Goal: Task Accomplishment & Management: Manage account settings

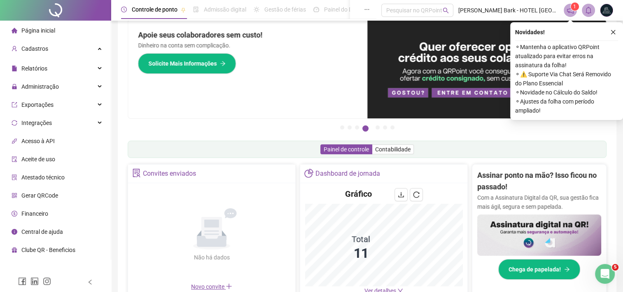
scroll to position [18, 0]
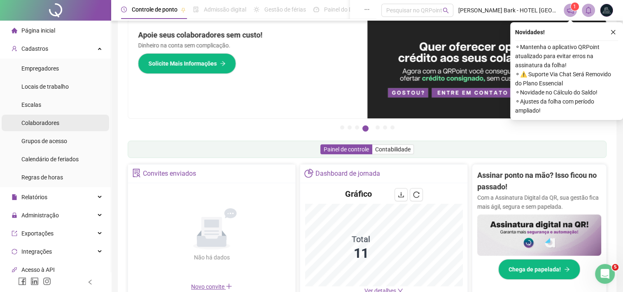
click at [41, 124] on span "Colaboradores" at bounding box center [40, 122] width 38 height 7
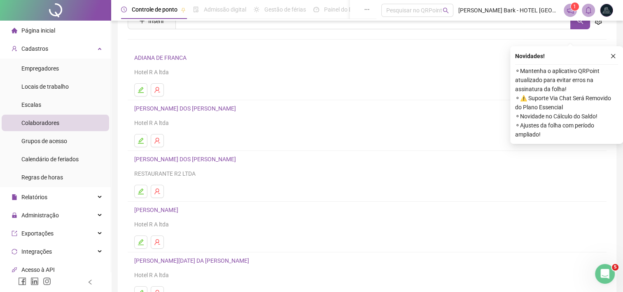
scroll to position [106, 0]
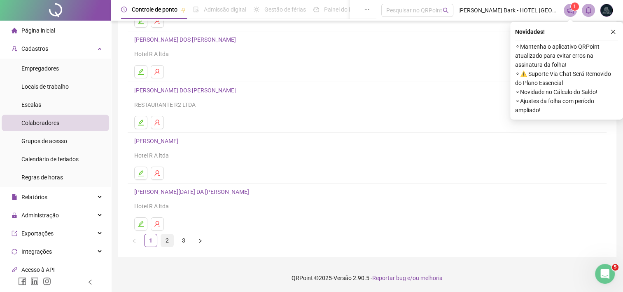
click at [168, 239] on link "2" at bounding box center [167, 240] width 12 height 12
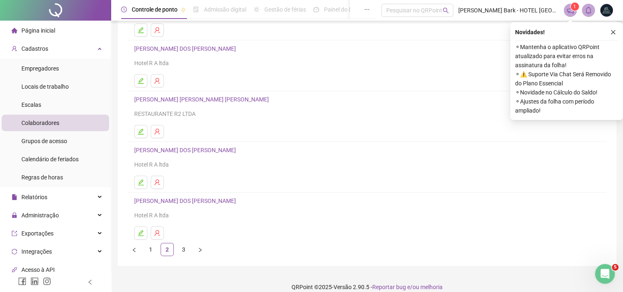
scroll to position [101, 0]
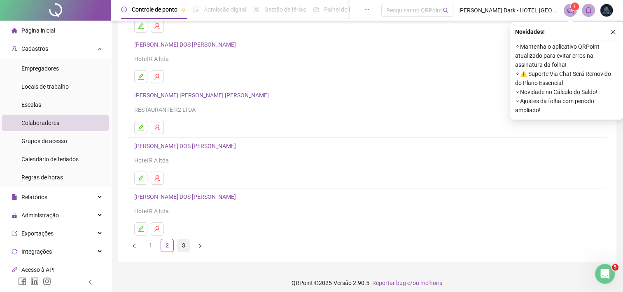
click at [185, 242] on link "3" at bounding box center [184, 245] width 12 height 12
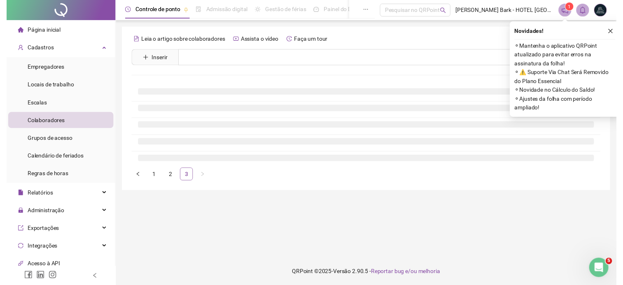
scroll to position [0, 0]
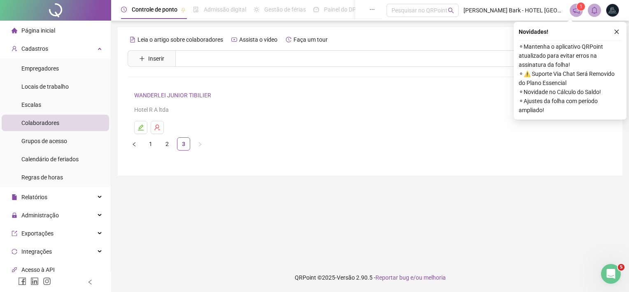
click at [168, 150] on li "2" at bounding box center [167, 143] width 13 height 13
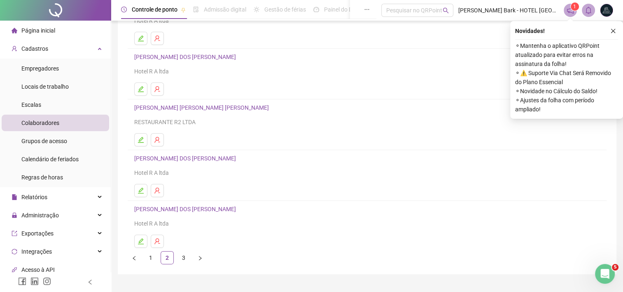
scroll to position [89, 0]
click at [49, 12] on div at bounding box center [55, 10] width 111 height 21
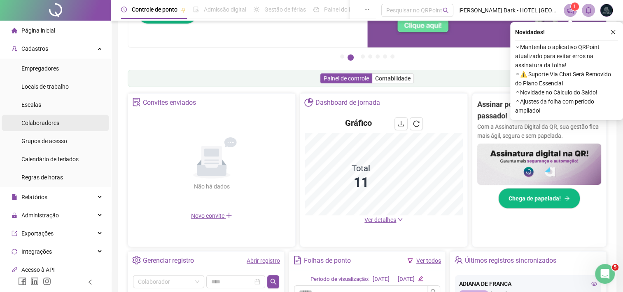
click at [47, 119] on span "Colaboradores" at bounding box center [40, 122] width 38 height 7
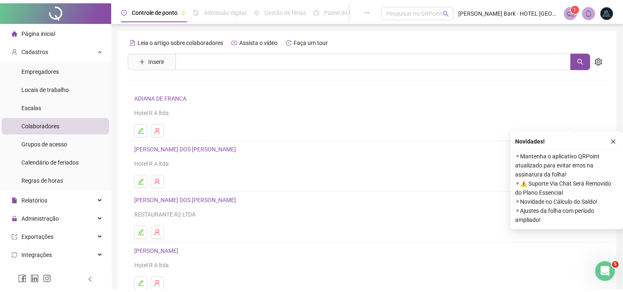
scroll to position [106, 0]
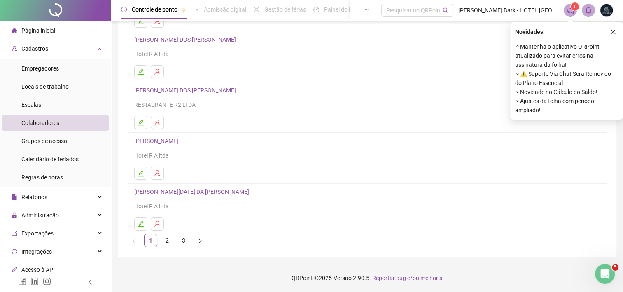
click at [175, 238] on ul "1 2 3" at bounding box center [367, 240] width 479 height 13
click at [163, 241] on link "2" at bounding box center [167, 240] width 12 height 12
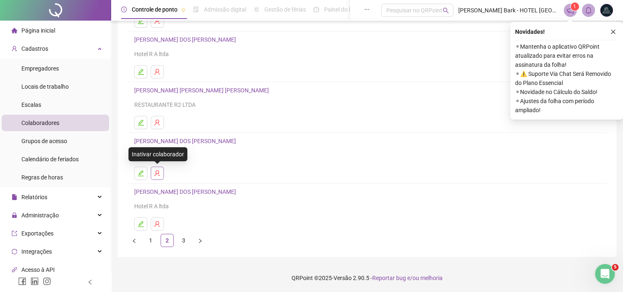
click at [157, 171] on icon "user-delete" at bounding box center [157, 173] width 7 height 7
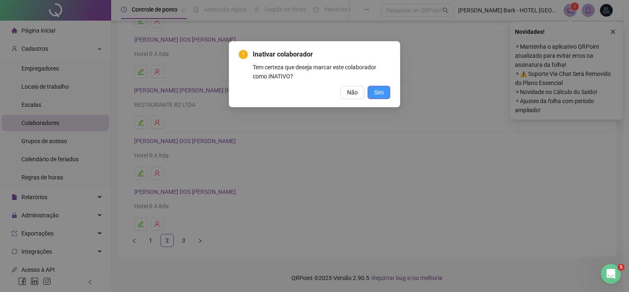
click at [376, 97] on button "Sim" at bounding box center [379, 92] width 23 height 13
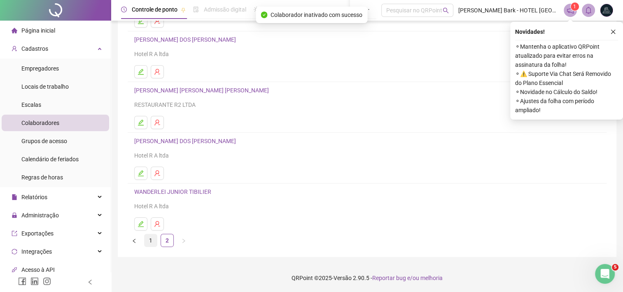
click at [153, 240] on link "1" at bounding box center [151, 240] width 12 height 12
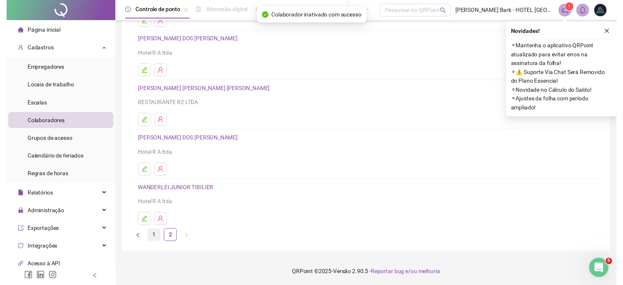
scroll to position [0, 0]
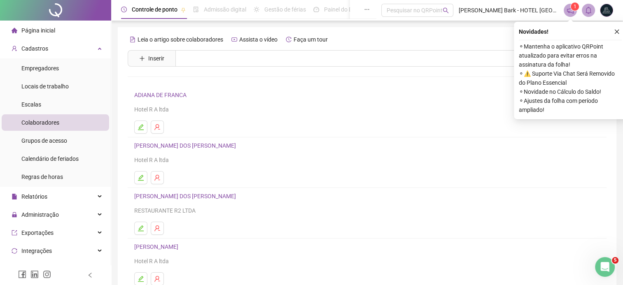
click at [45, 11] on div at bounding box center [55, 10] width 111 height 21
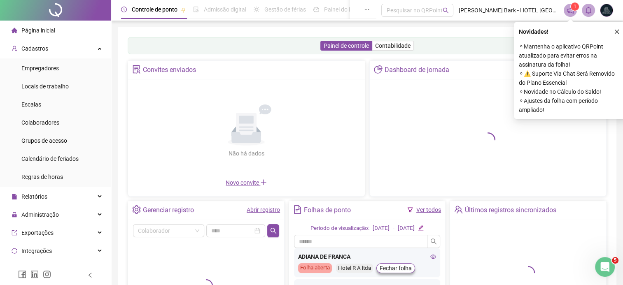
click at [240, 34] on div "Painel de controle Contabilidade Convites enviados Não há dados Não há dados No…" at bounding box center [367, 194] width 499 height 335
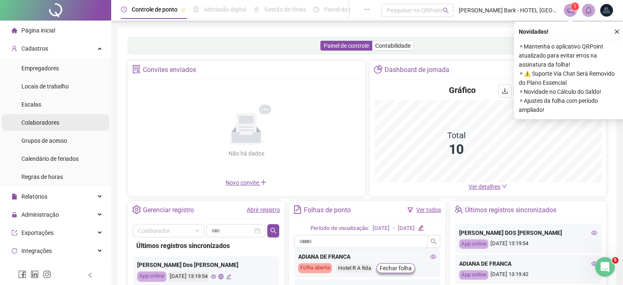
click at [25, 121] on span "Colaboradores" at bounding box center [40, 122] width 38 height 7
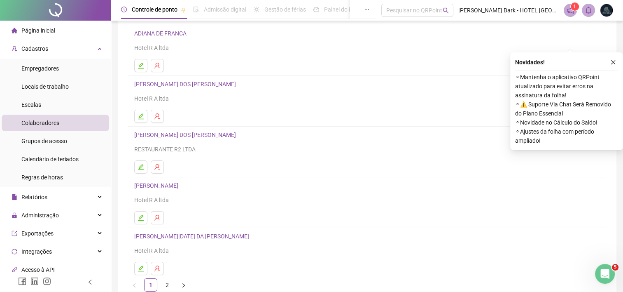
scroll to position [105, 0]
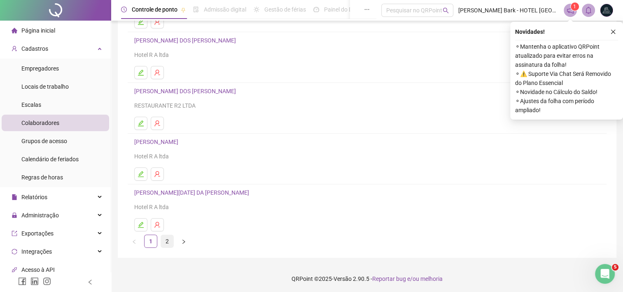
click at [170, 241] on link "2" at bounding box center [167, 241] width 12 height 12
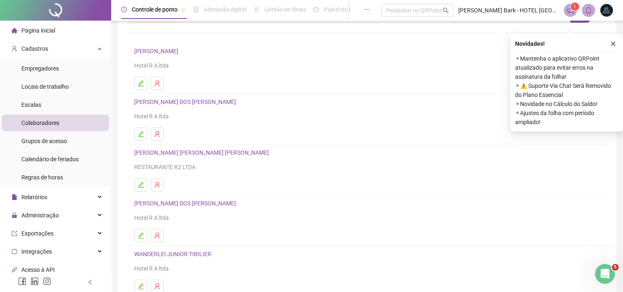
scroll to position [75, 0]
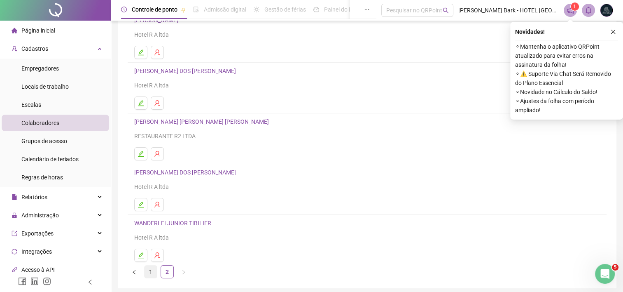
click at [153, 273] on link "1" at bounding box center [151, 271] width 12 height 12
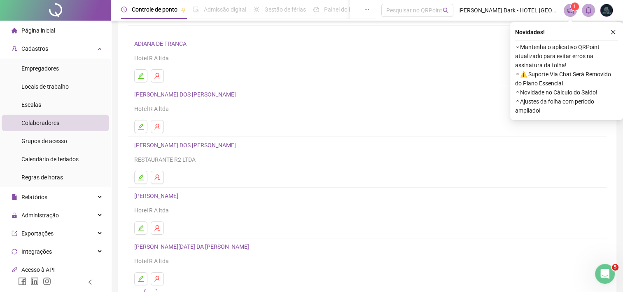
scroll to position [65, 0]
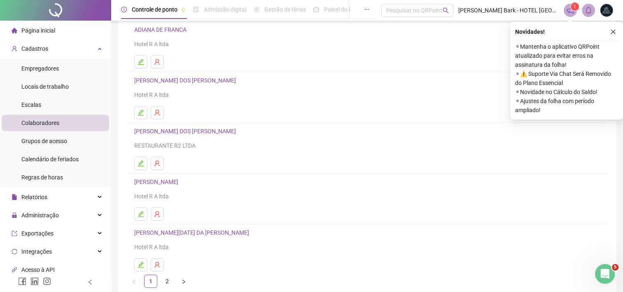
click at [174, 283] on ul "1 2" at bounding box center [367, 280] width 479 height 13
click at [165, 281] on link "2" at bounding box center [167, 281] width 12 height 12
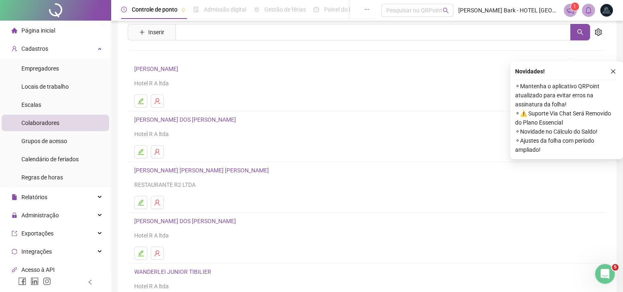
scroll to position [106, 0]
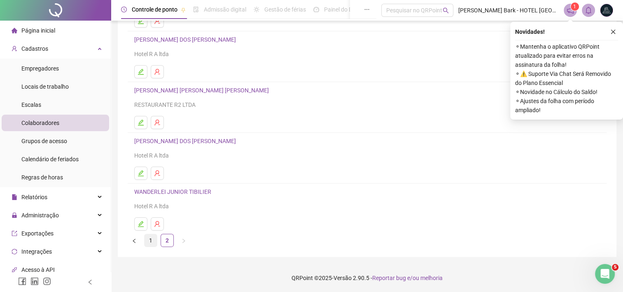
click at [153, 245] on link "1" at bounding box center [151, 240] width 12 height 12
click at [168, 241] on link "2" at bounding box center [167, 240] width 12 height 12
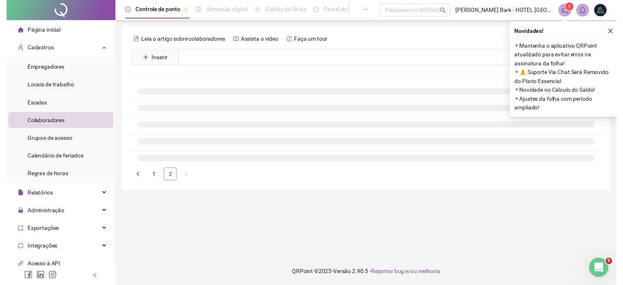
scroll to position [0, 0]
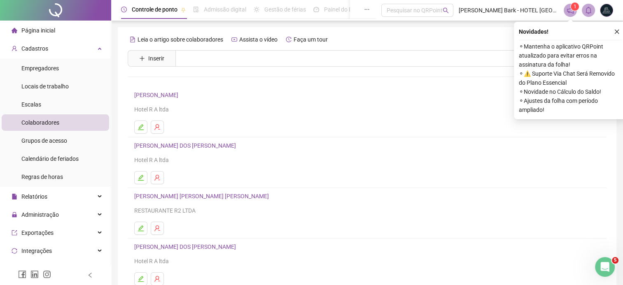
click at [46, 11] on div at bounding box center [55, 10] width 111 height 21
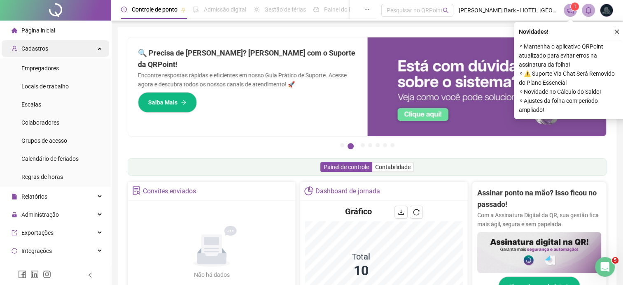
click at [58, 49] on div "Cadastros" at bounding box center [56, 48] width 108 height 16
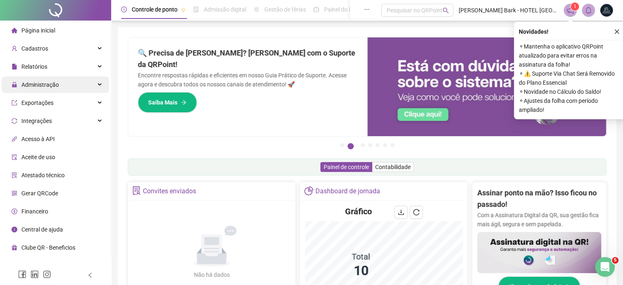
click at [51, 82] on span "Administração" at bounding box center [39, 85] width 37 height 7
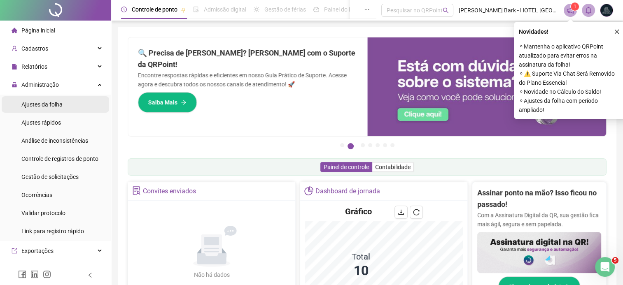
click at [53, 109] on div "Ajustes da folha" at bounding box center [41, 104] width 41 height 16
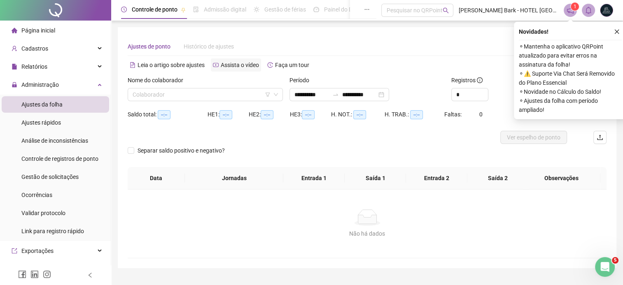
type input "**********"
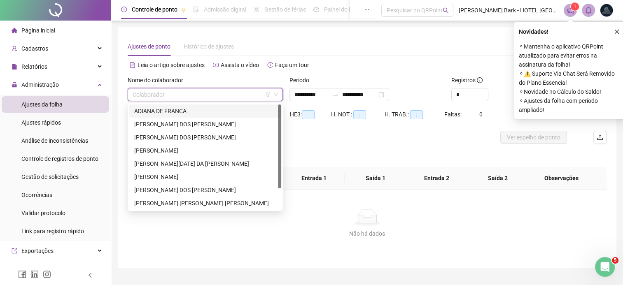
click at [187, 98] on input "search" at bounding box center [202, 95] width 138 height 12
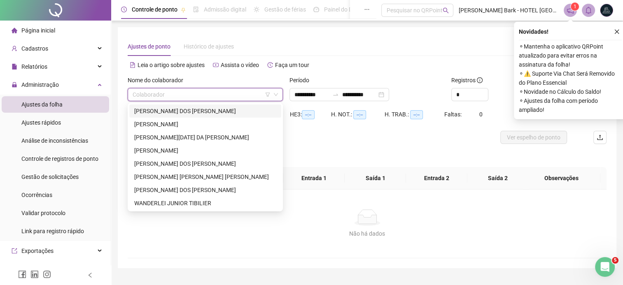
click at [53, 10] on div at bounding box center [55, 10] width 111 height 21
